Goal: Task Accomplishment & Management: Use online tool/utility

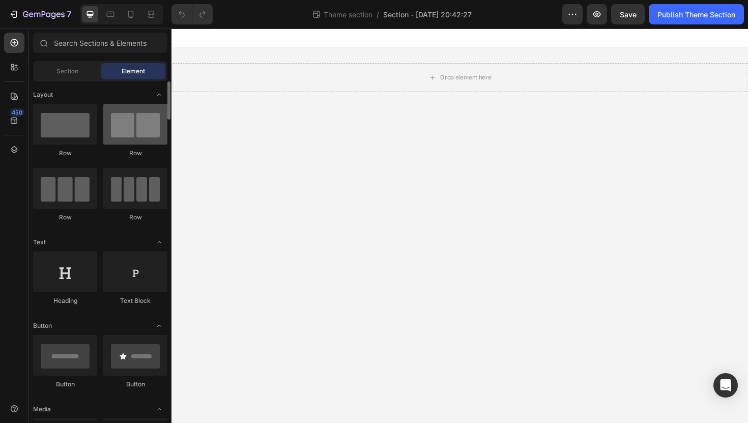
click at [130, 127] on div at bounding box center [135, 124] width 64 height 41
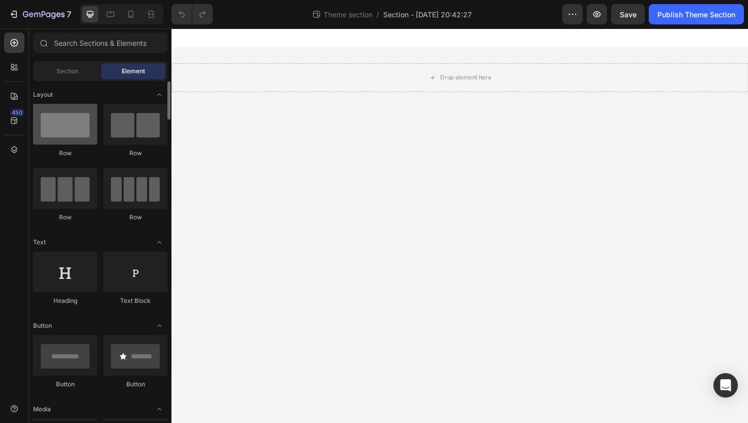
click at [87, 130] on div at bounding box center [65, 124] width 64 height 41
click at [76, 70] on span "Section" at bounding box center [68, 71] width 22 height 9
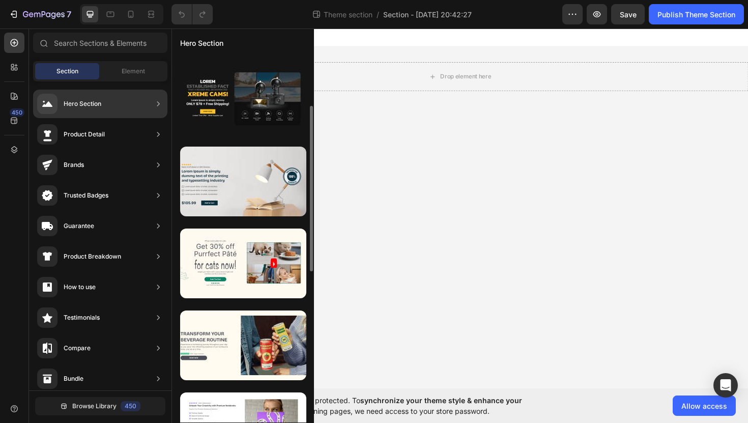
scroll to position [166, 0]
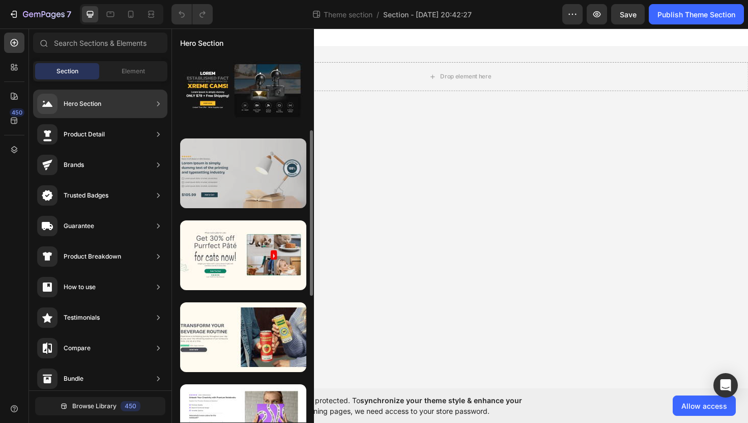
click at [254, 170] on div at bounding box center [243, 173] width 126 height 70
click at [243, 185] on div at bounding box center [243, 173] width 126 height 70
click at [244, 191] on div at bounding box center [243, 173] width 126 height 70
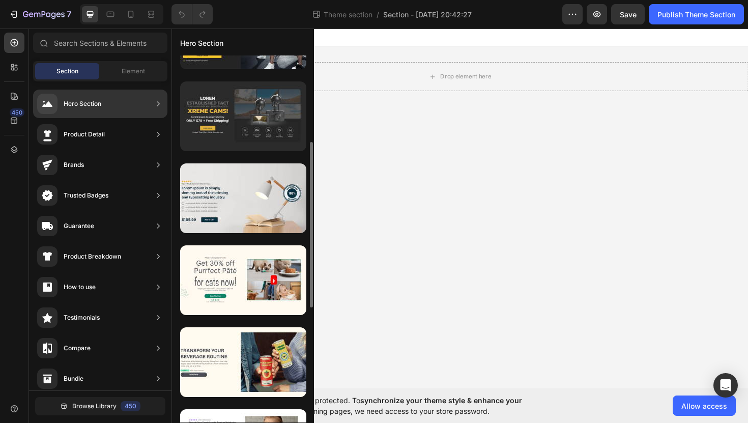
scroll to position [167, 0]
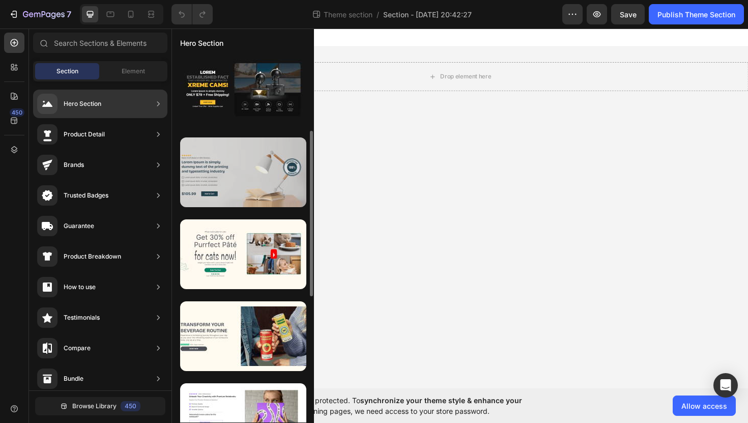
click at [230, 175] on div at bounding box center [243, 172] width 126 height 70
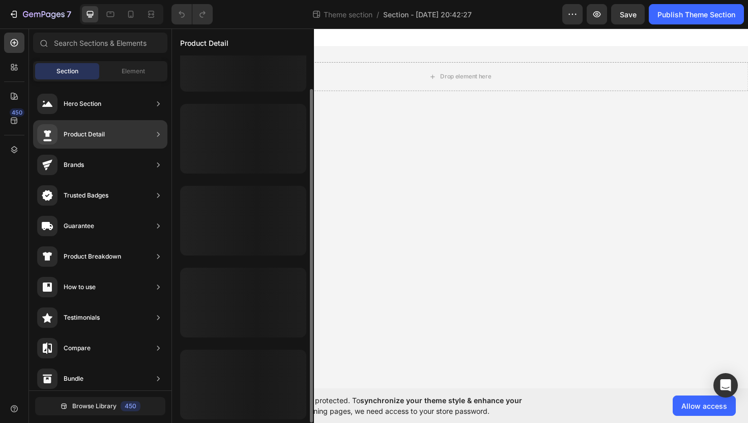
scroll to position [37, 0]
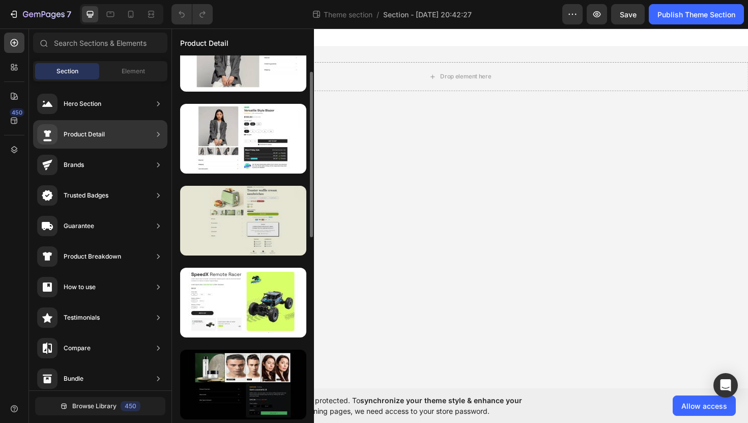
click at [237, 220] on div at bounding box center [243, 221] width 126 height 70
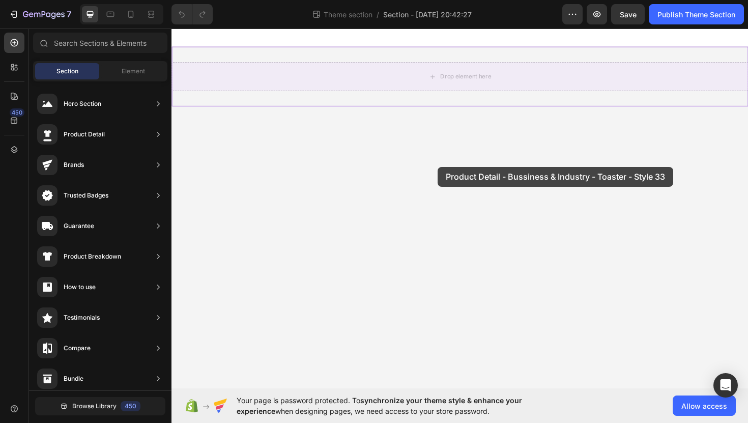
drag, startPoint x: 408, startPoint y: 247, endPoint x: 454, endPoint y: 175, distance: 85.3
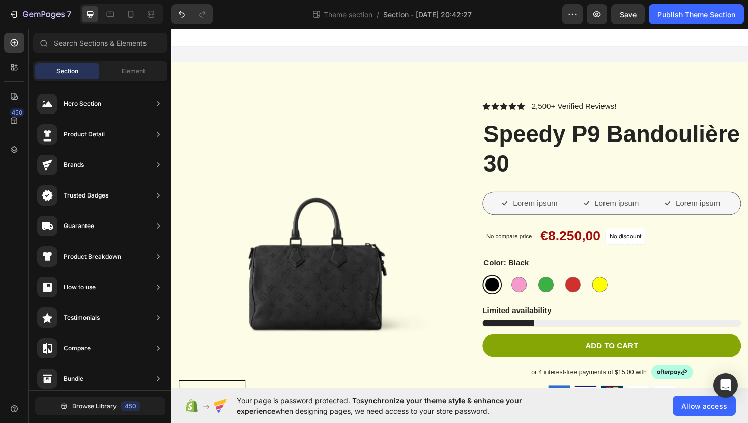
click at [454, 175] on img at bounding box center [324, 250] width 290 height 290
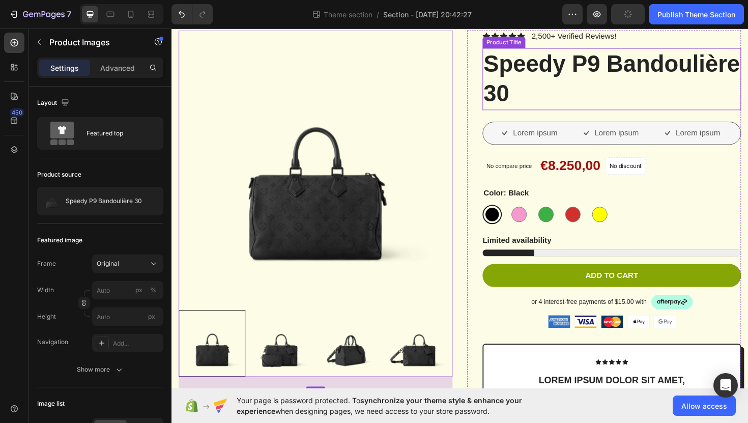
scroll to position [0, 0]
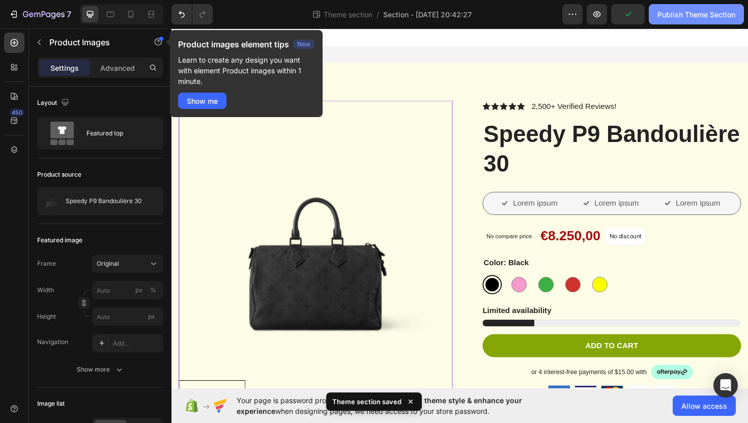
click at [701, 16] on div "Publish Theme Section" at bounding box center [697, 14] width 78 height 11
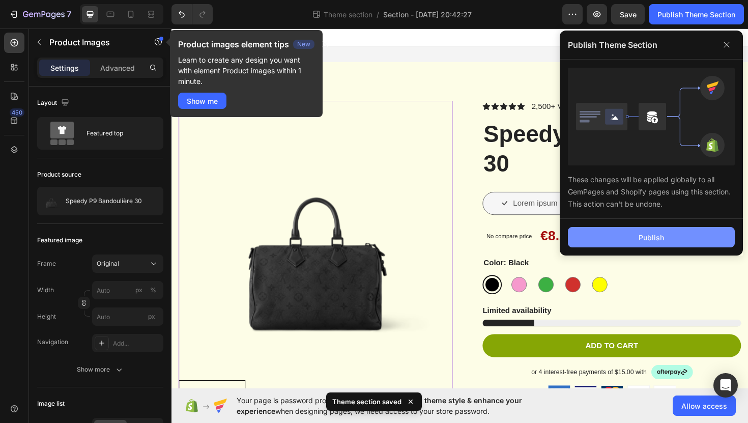
click at [651, 242] on button "Publish" at bounding box center [651, 237] width 167 height 20
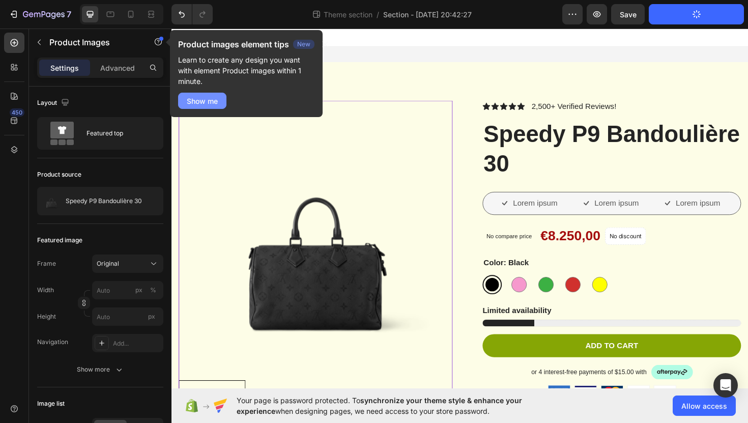
click at [207, 101] on div "Show me" at bounding box center [202, 101] width 31 height 11
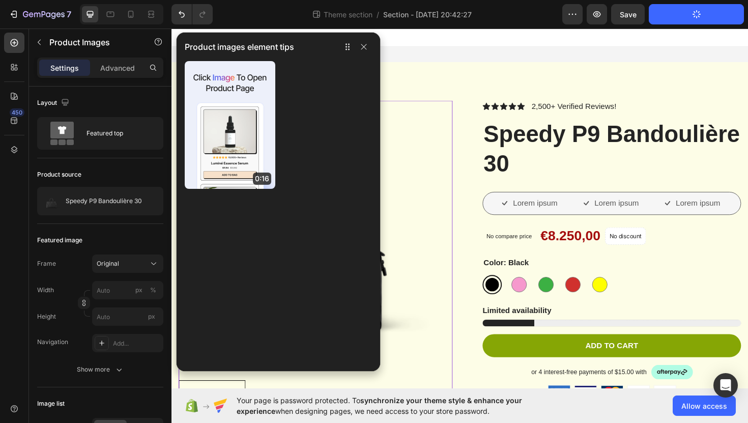
click at [494, 30] on div at bounding box center [477, 37] width 611 height 20
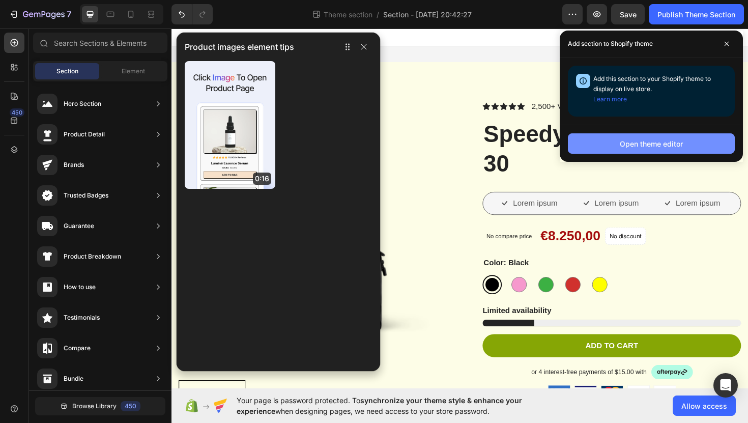
click at [660, 145] on div "Open theme editor" at bounding box center [651, 143] width 63 height 11
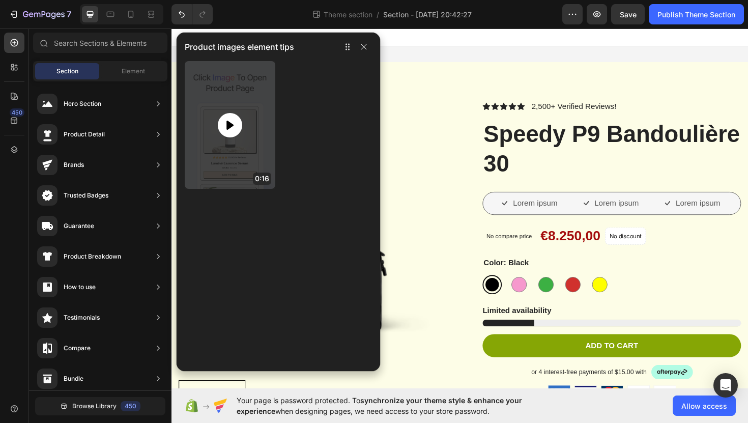
click at [239, 130] on div at bounding box center [230, 125] width 24 height 24
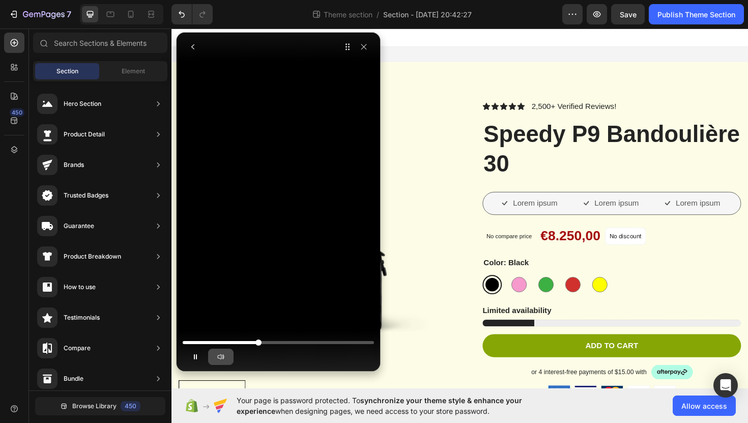
click at [226, 357] on button "button" at bounding box center [220, 357] width 25 height 16
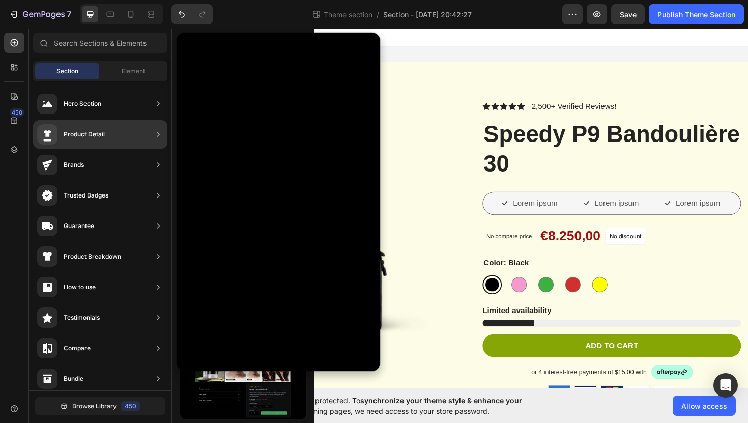
click at [85, 136] on div "Product Detail" at bounding box center [84, 134] width 41 height 10
click at [85, 138] on div "Product Detail" at bounding box center [84, 134] width 41 height 10
click at [159, 132] on icon at bounding box center [158, 134] width 10 height 10
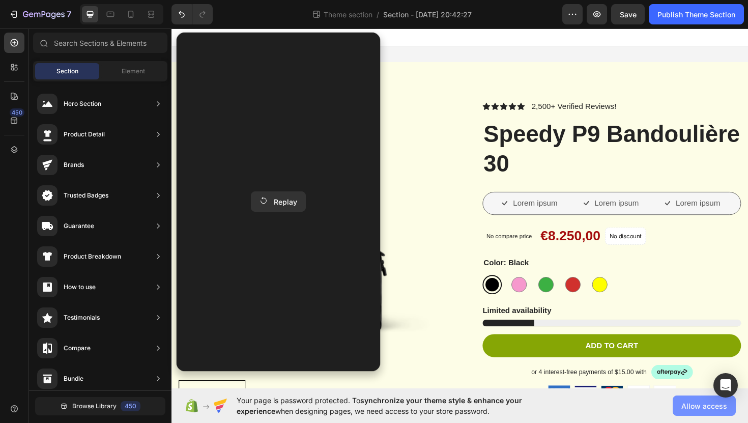
click at [707, 405] on span "Allow access" at bounding box center [705, 406] width 46 height 11
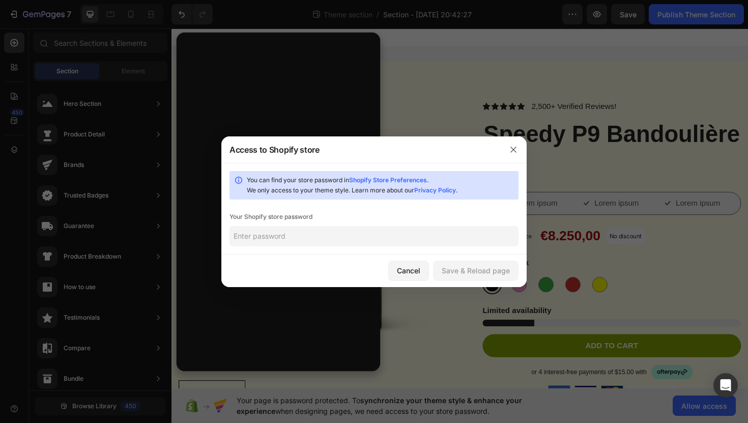
click at [299, 238] on input "text" at bounding box center [374, 236] width 289 height 20
type input "a"
type input "joe123"
click at [486, 276] on button "Save & Reload page" at bounding box center [476, 271] width 86 height 20
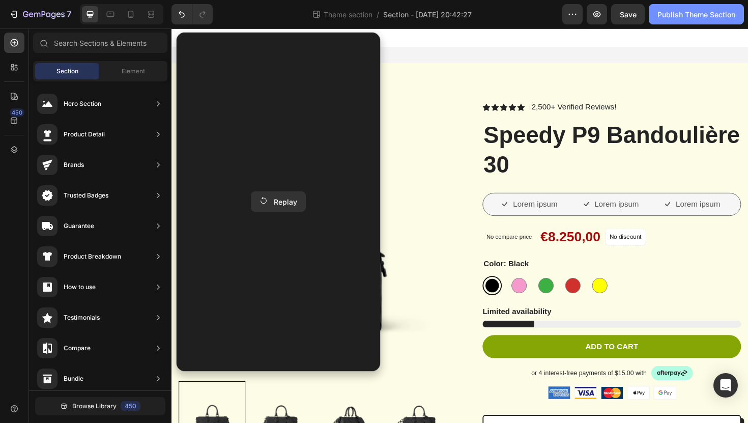
click at [674, 19] on div "Publish Theme Section" at bounding box center [697, 14] width 78 height 11
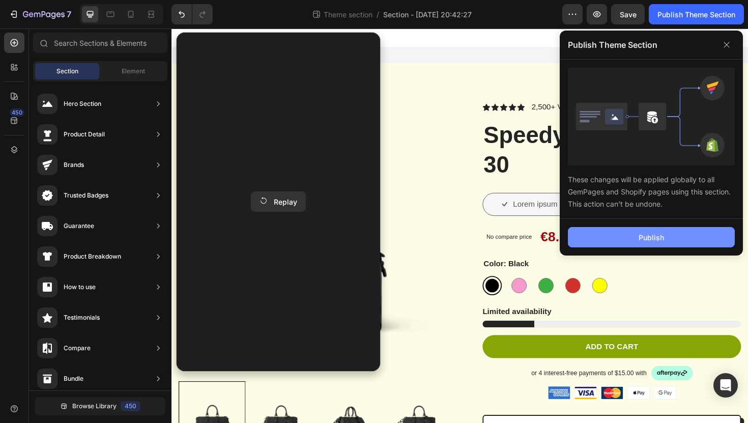
click at [636, 240] on button "Publish" at bounding box center [651, 237] width 167 height 20
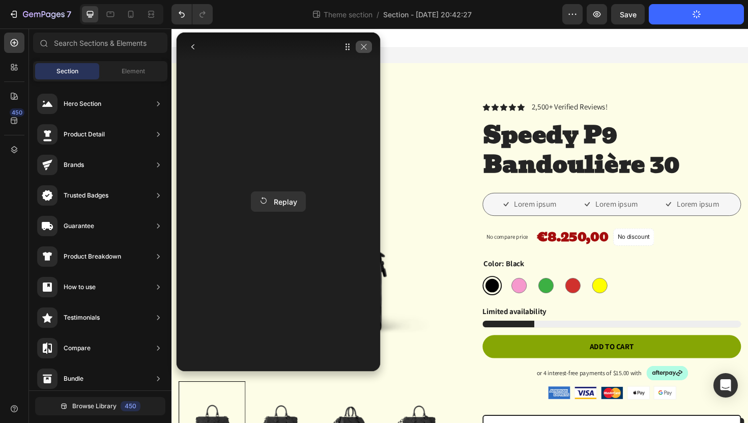
click at [364, 44] on icon "button" at bounding box center [364, 47] width 8 height 8
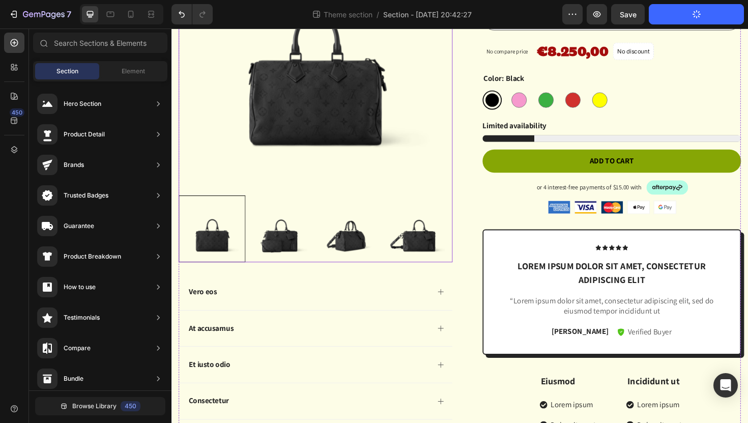
scroll to position [190, 0]
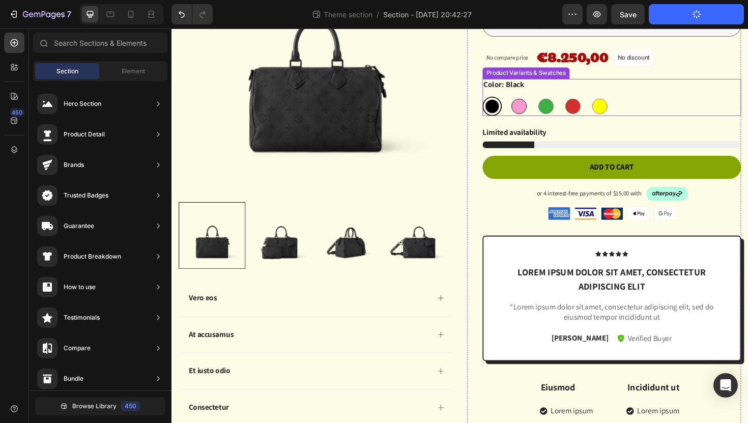
click at [536, 116] on div at bounding box center [539, 111] width 16 height 16
click at [529, 101] on input "Pink Pink" at bounding box center [529, 100] width 1 height 1
radio input "true"
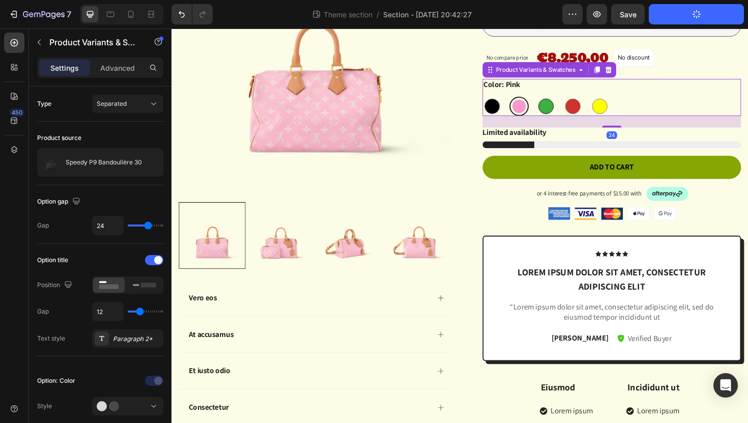
click at [565, 113] on div at bounding box center [568, 111] width 16 height 16
click at [558, 101] on input "Green Green" at bounding box center [557, 100] width 1 height 1
radio input "true"
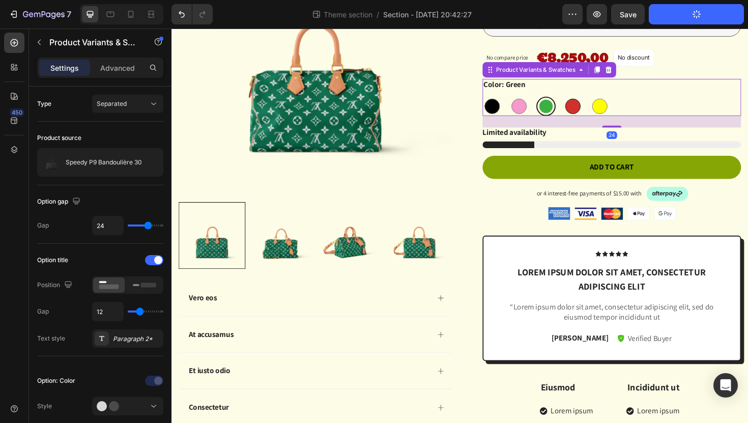
click at [601, 112] on div at bounding box center [596, 111] width 16 height 16
click at [586, 101] on input "Red Red" at bounding box center [586, 100] width 1 height 1
radio input "true"
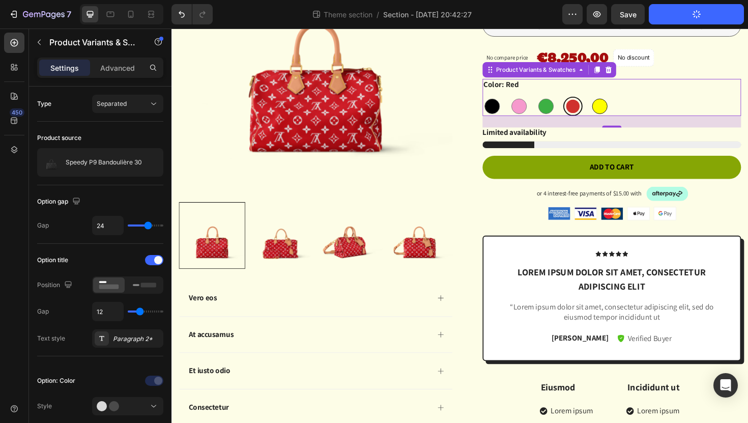
click at [628, 112] on div at bounding box center [625, 111] width 16 height 16
click at [615, 101] on input "Yellow Yellow" at bounding box center [614, 100] width 1 height 1
radio input "true"
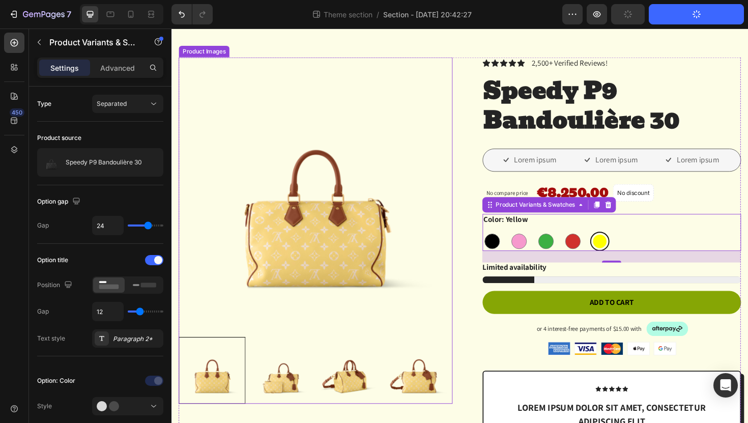
scroll to position [0, 0]
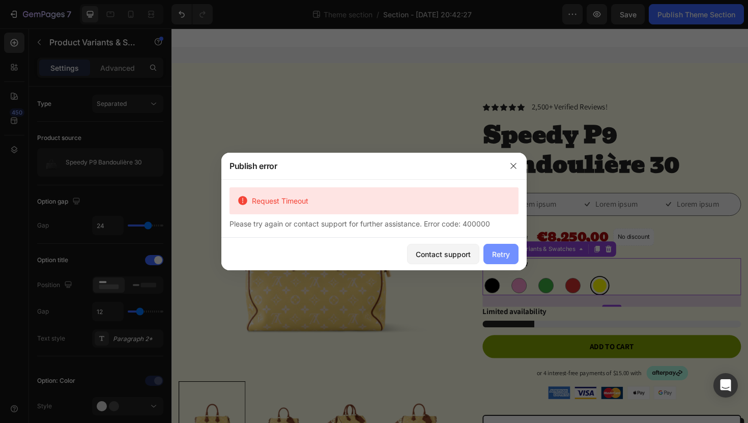
click at [502, 259] on div "Retry" at bounding box center [501, 254] width 18 height 11
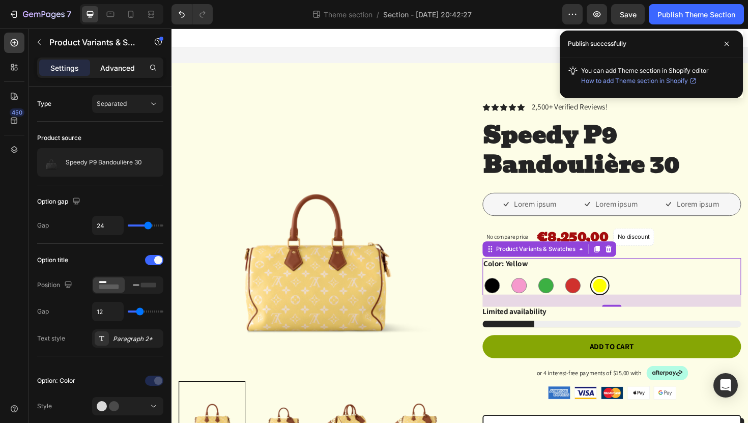
click at [124, 67] on p "Advanced" at bounding box center [117, 68] width 35 height 11
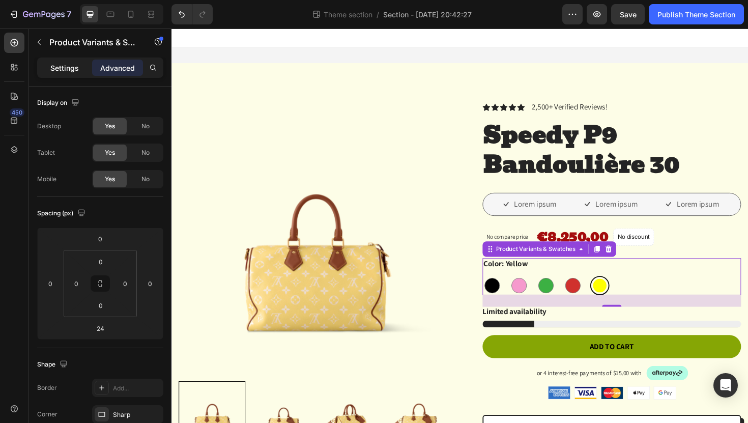
click at [66, 61] on div "Settings" at bounding box center [64, 68] width 51 height 16
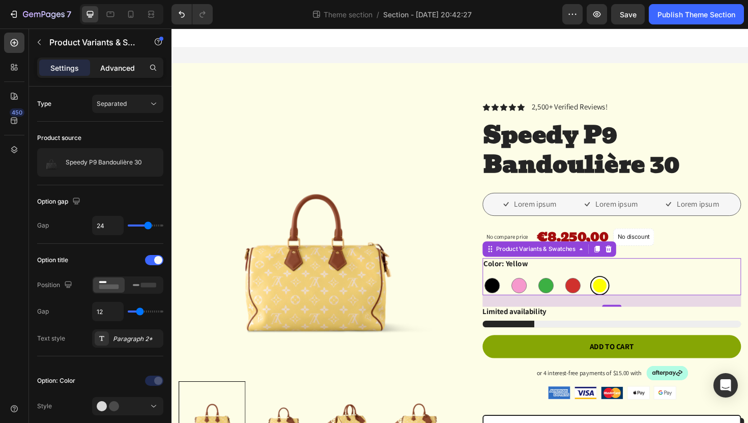
click at [119, 70] on p "Advanced" at bounding box center [117, 68] width 35 height 11
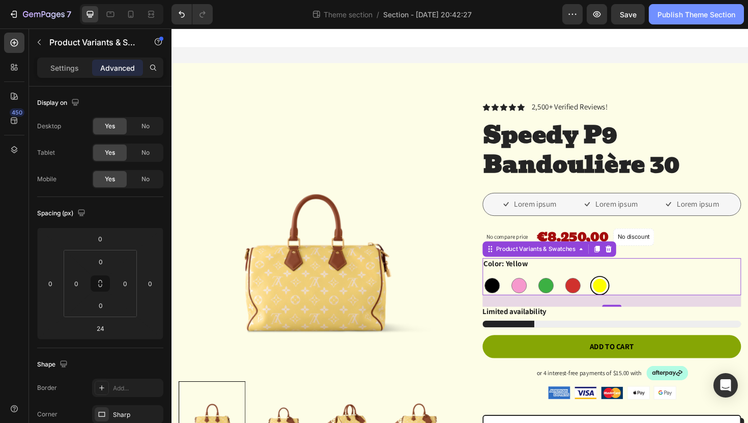
click at [705, 15] on div "Publish Theme Section" at bounding box center [697, 14] width 78 height 11
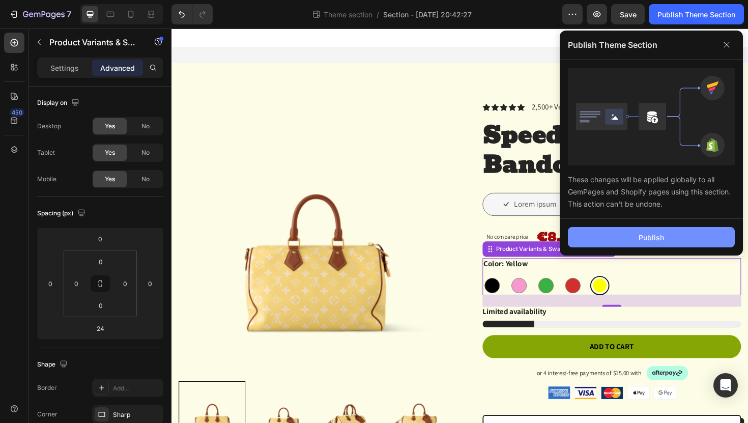
click at [630, 238] on button "Publish" at bounding box center [651, 237] width 167 height 20
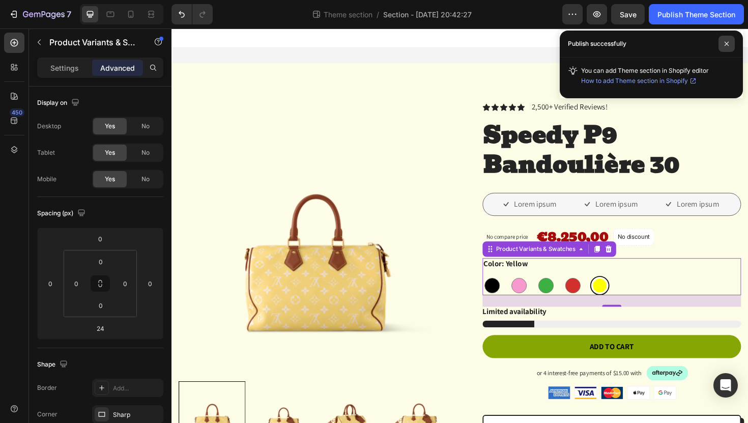
click at [727, 45] on icon at bounding box center [726, 43] width 5 height 5
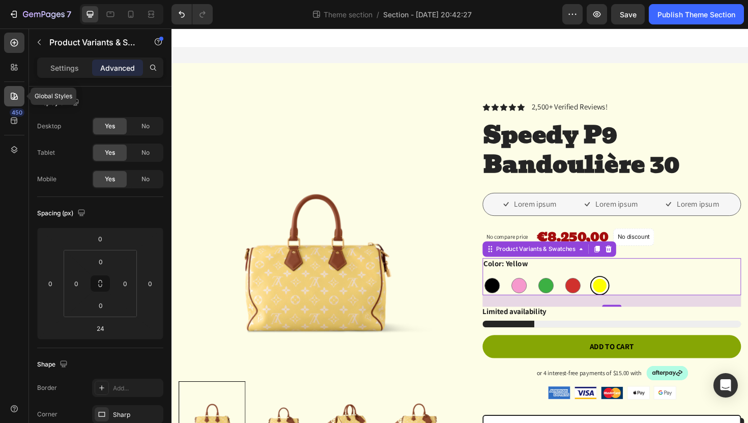
click at [14, 103] on div at bounding box center [14, 96] width 20 height 20
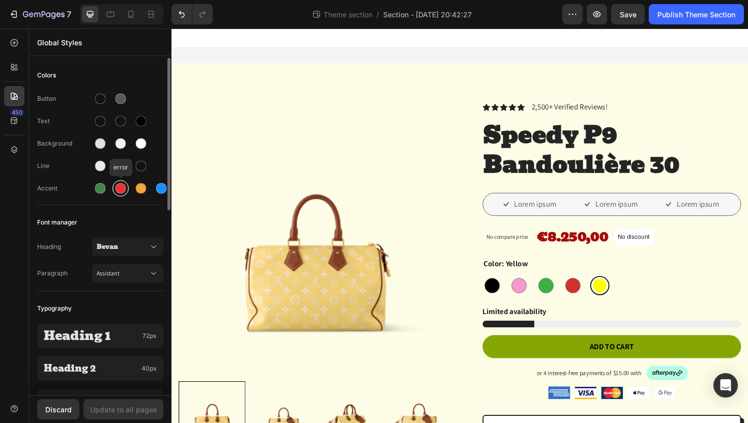
click at [126, 189] on div at bounding box center [121, 188] width 12 height 12
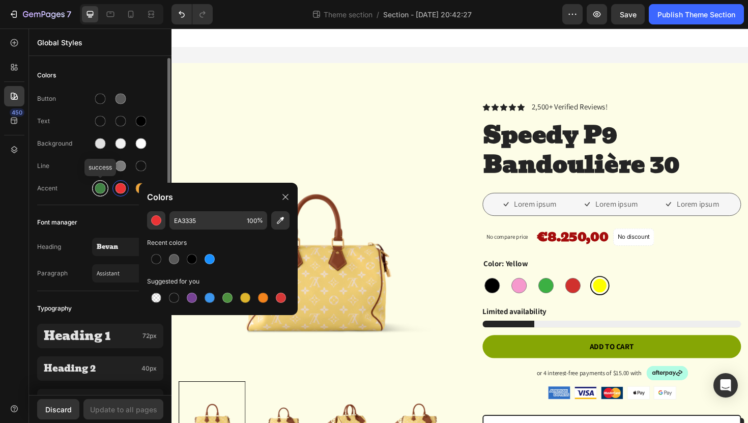
click at [100, 187] on div at bounding box center [100, 188] width 11 height 11
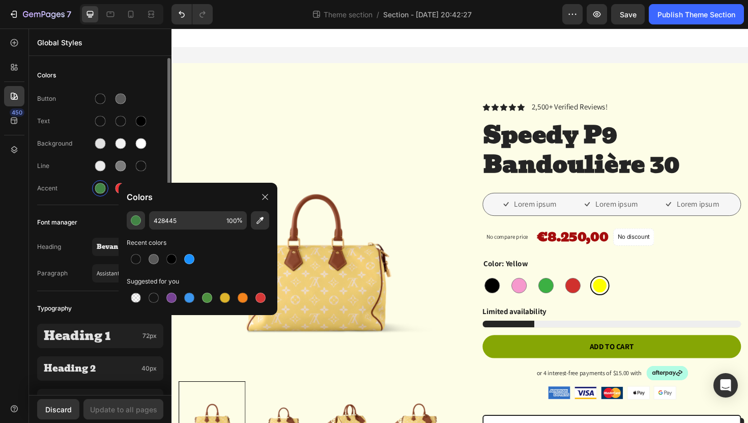
click at [161, 122] on div "Text" at bounding box center [100, 121] width 126 height 16
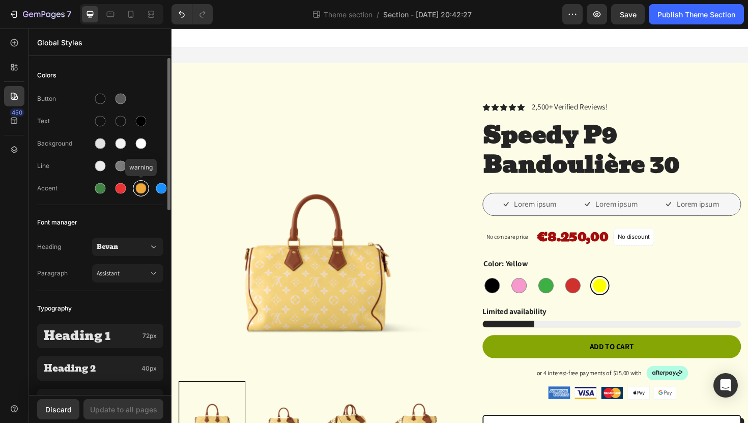
click at [145, 189] on div at bounding box center [141, 188] width 11 height 11
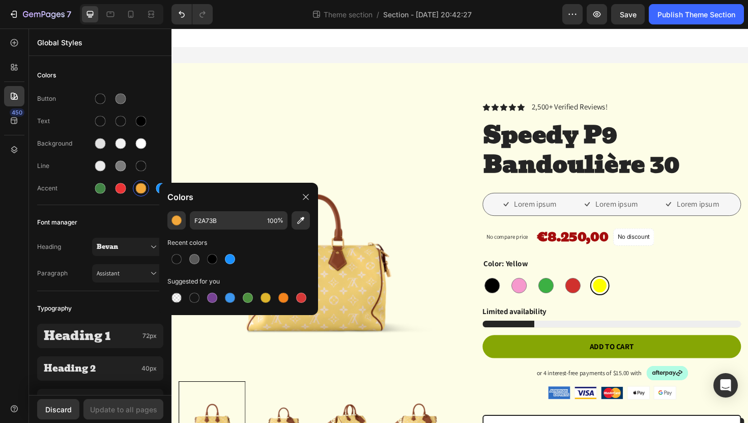
click at [160, 188] on div "Colors" at bounding box center [238, 197] width 159 height 29
click at [304, 199] on icon at bounding box center [306, 197] width 8 height 8
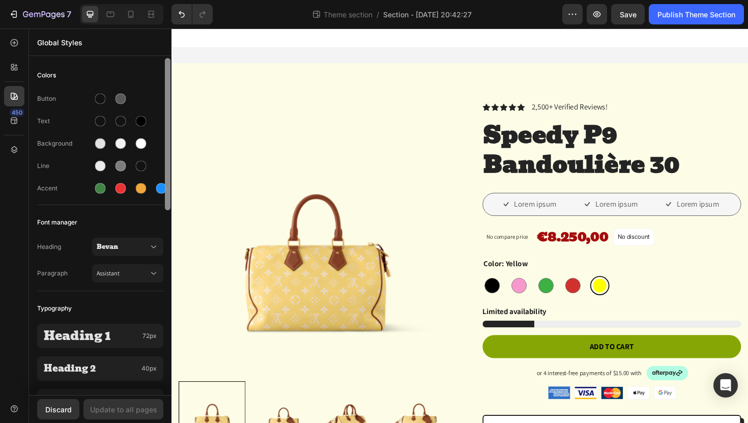
click at [164, 191] on div at bounding box center [168, 226] width 8 height 337
drag, startPoint x: 168, startPoint y: 246, endPoint x: 157, endPoint y: 143, distance: 103.9
click at [155, 87] on div "Colors Button Text Background Line Accent Font manager Heading [PERSON_NAME] Pa…" at bounding box center [100, 226] width 143 height 337
click at [161, 185] on div at bounding box center [161, 188] width 11 height 11
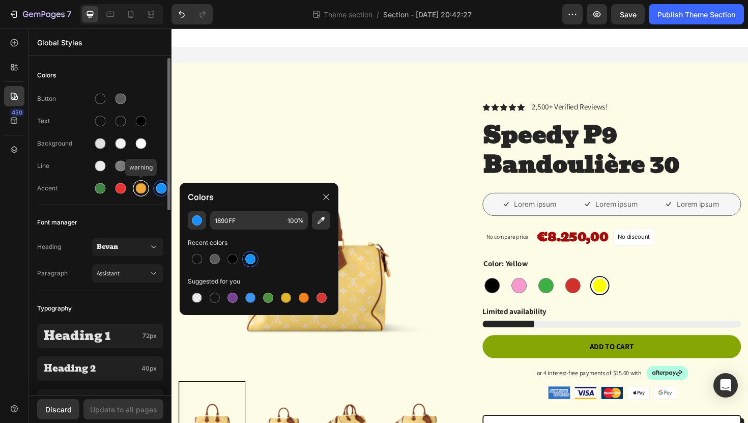
click at [143, 187] on div at bounding box center [141, 188] width 11 height 11
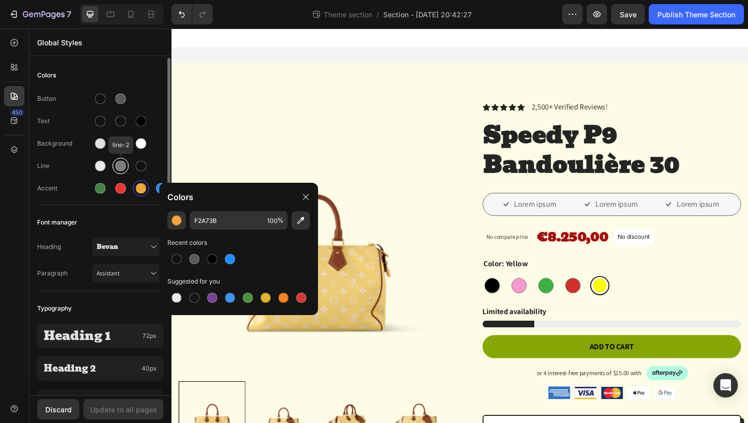
click at [120, 161] on div at bounding box center [121, 166] width 11 height 11
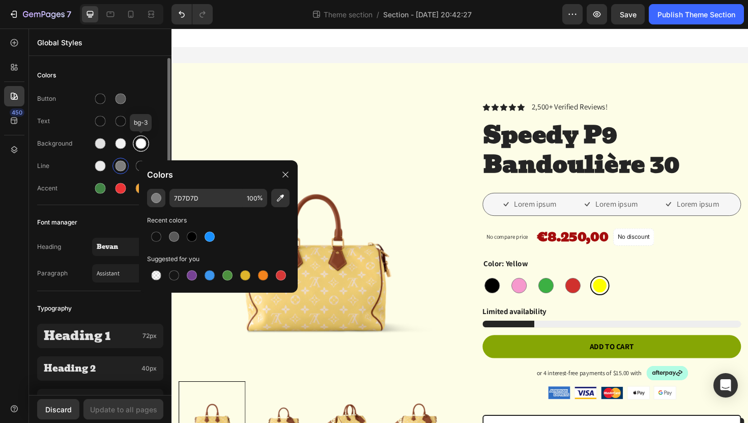
click at [138, 146] on div at bounding box center [141, 143] width 11 height 11
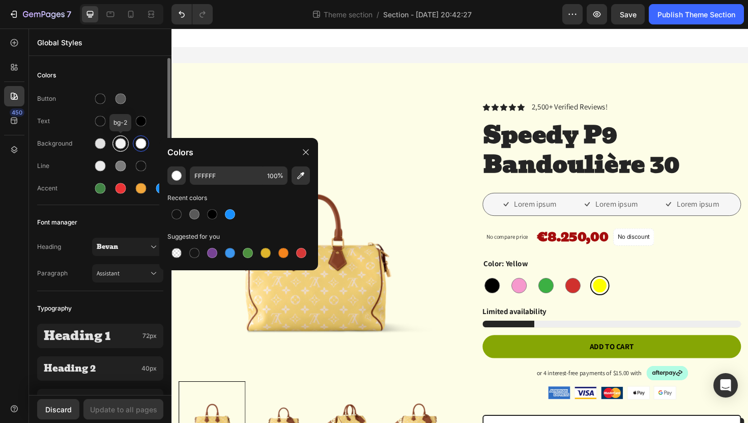
click at [120, 146] on div at bounding box center [121, 143] width 11 height 11
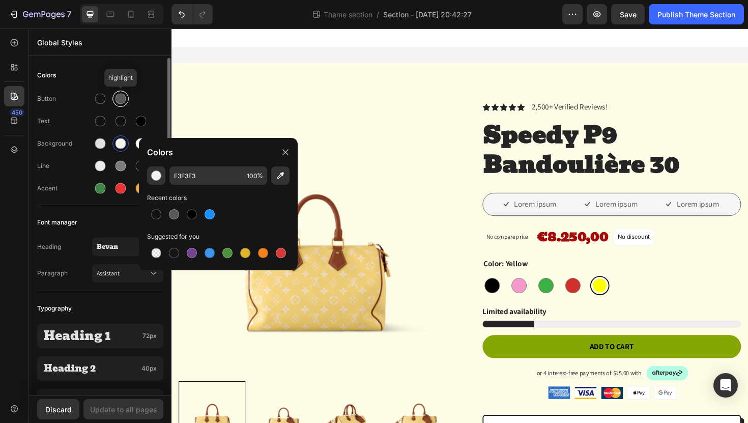
click at [118, 100] on div at bounding box center [121, 99] width 11 height 11
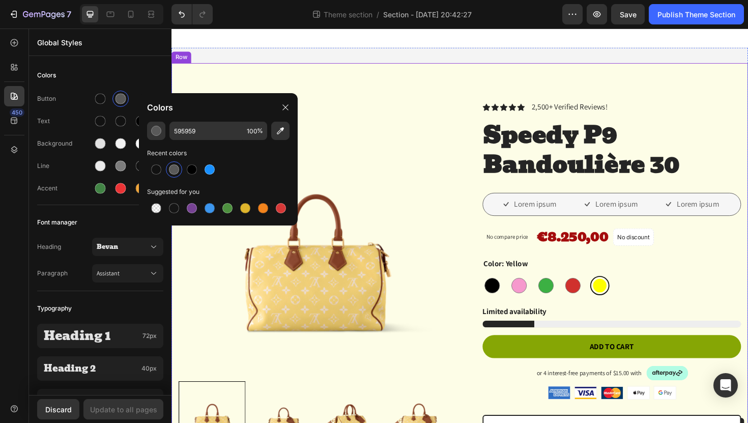
click at [317, 78] on div "Product Images Vero eos At accusamus Et iusto odio Consectetur Adipiscin Accord…" at bounding box center [477, 420] width 611 height 710
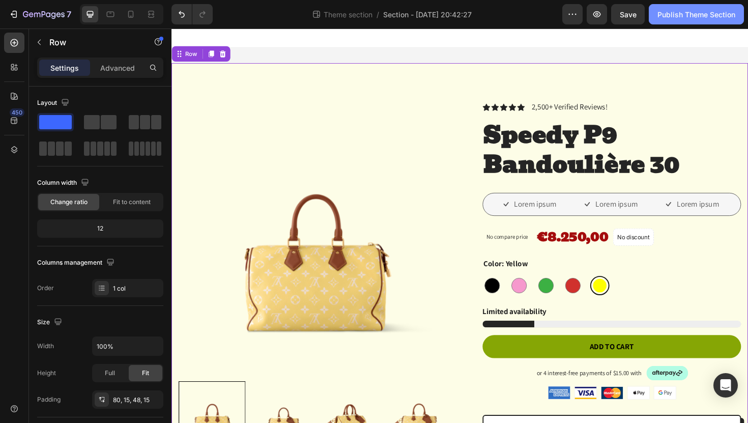
click at [689, 16] on div "Publish Theme Section" at bounding box center [697, 14] width 78 height 11
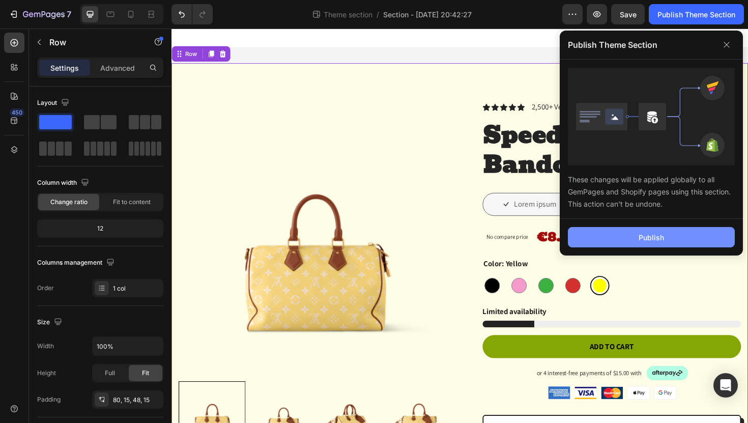
click at [646, 236] on div "Publish" at bounding box center [651, 237] width 25 height 11
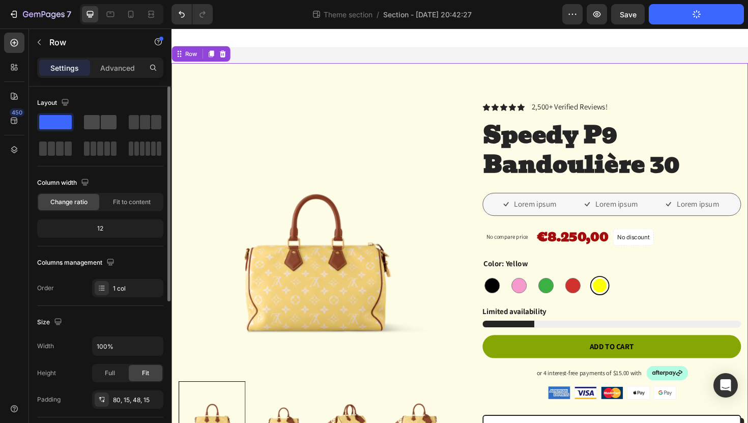
click at [104, 122] on span at bounding box center [109, 122] width 16 height 14
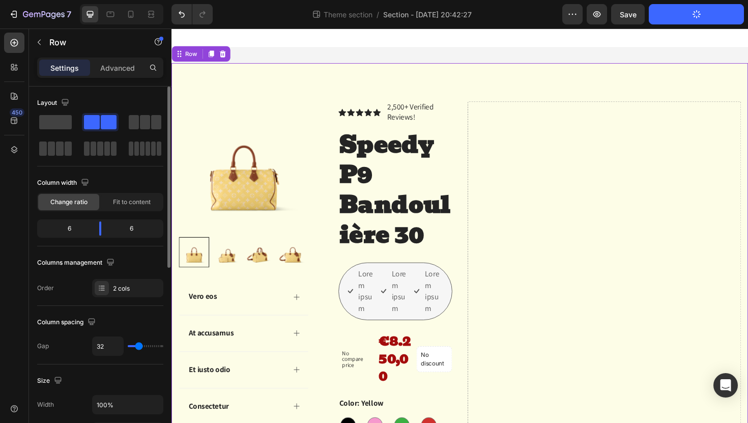
click at [123, 126] on div at bounding box center [100, 135] width 126 height 45
click at [88, 136] on div at bounding box center [100, 135] width 126 height 45
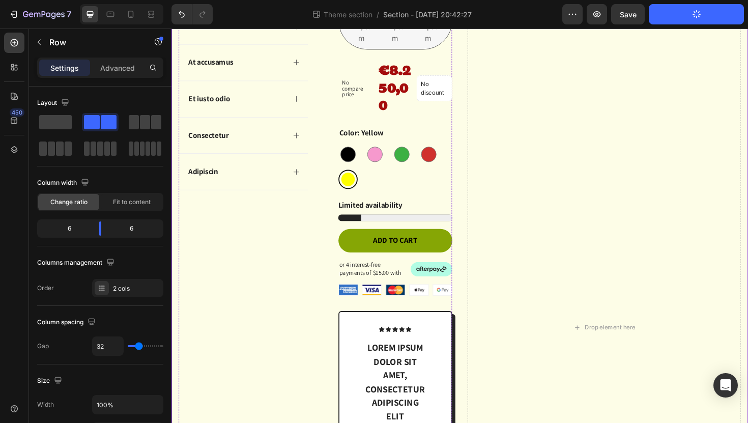
scroll to position [288, 0]
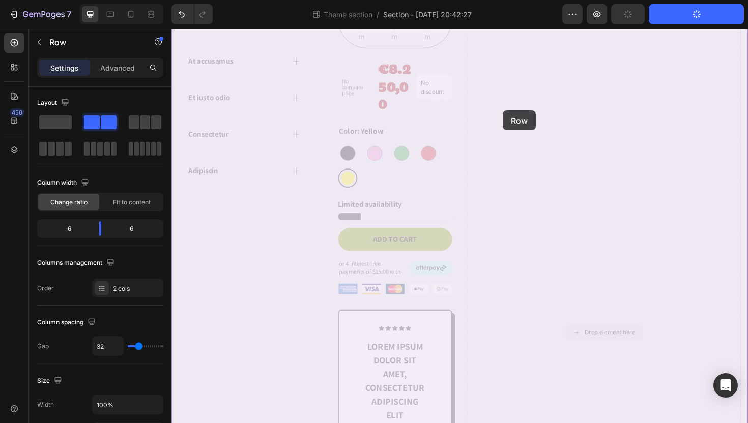
drag, startPoint x: 487, startPoint y: 120, endPoint x: 506, endPoint y: 115, distance: 19.5
drag, startPoint x: 485, startPoint y: 123, endPoint x: 402, endPoint y: 122, distance: 83.0
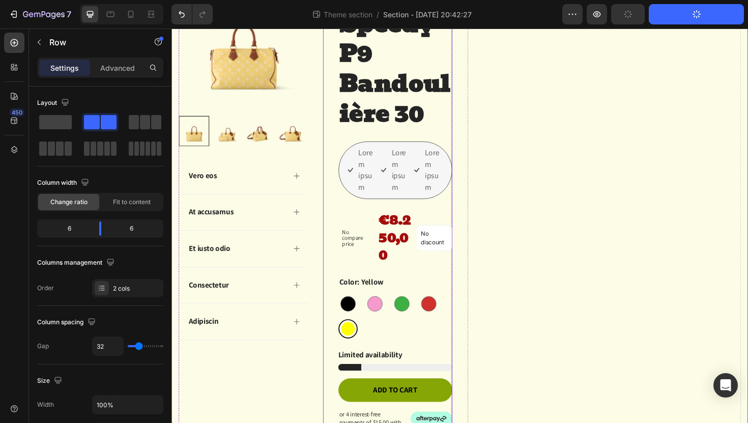
scroll to position [0, 0]
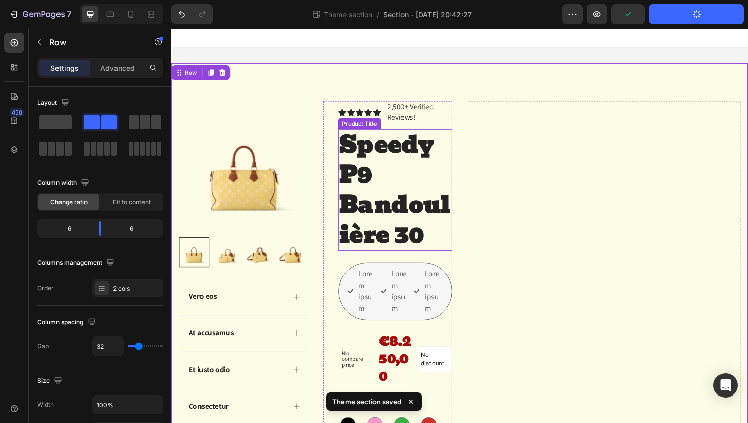
click at [373, 147] on h1 "Speedy P9 Bandoulière 30" at bounding box center [408, 199] width 121 height 129
